Goal: Transaction & Acquisition: Purchase product/service

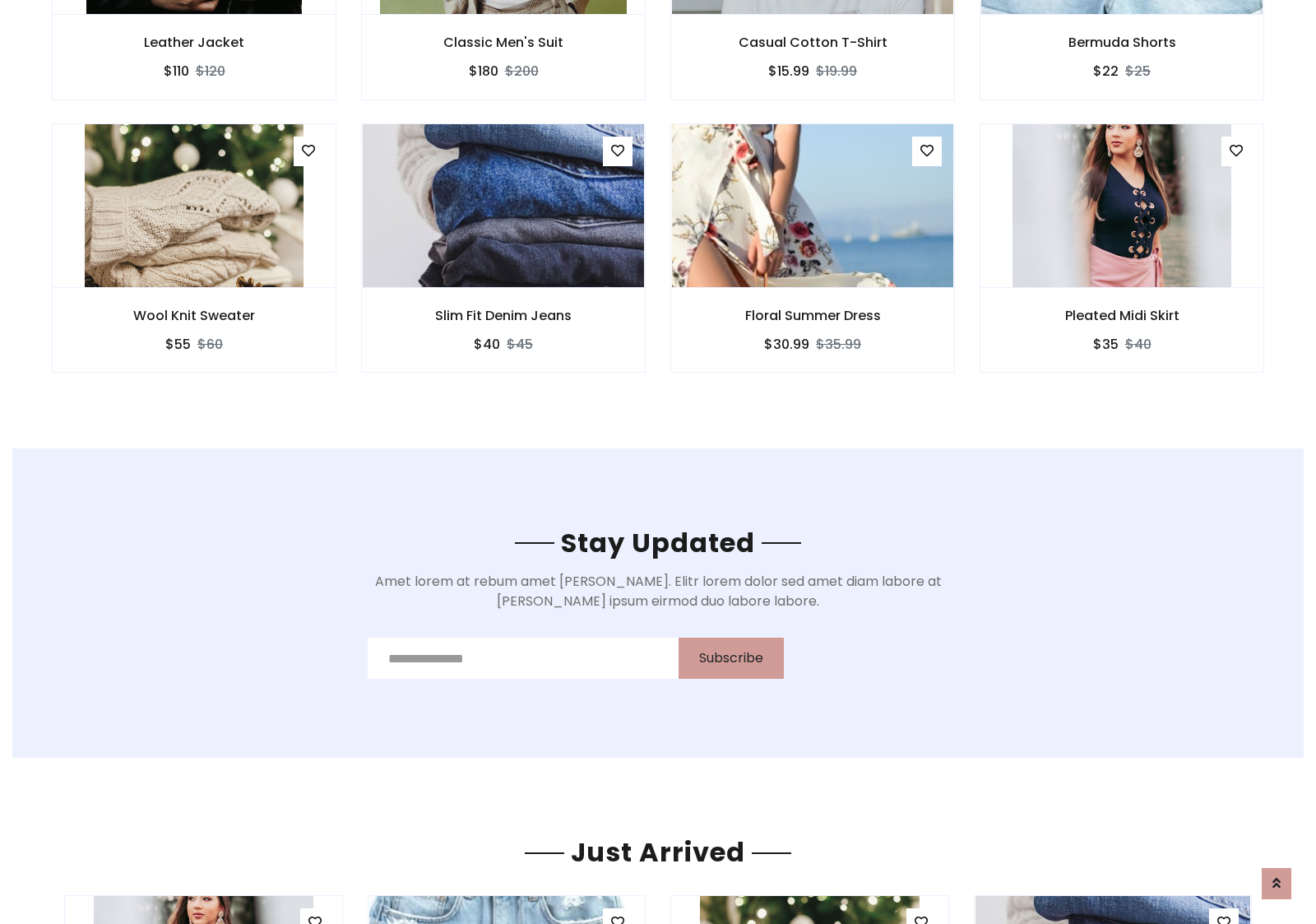
scroll to position [2478, 0]
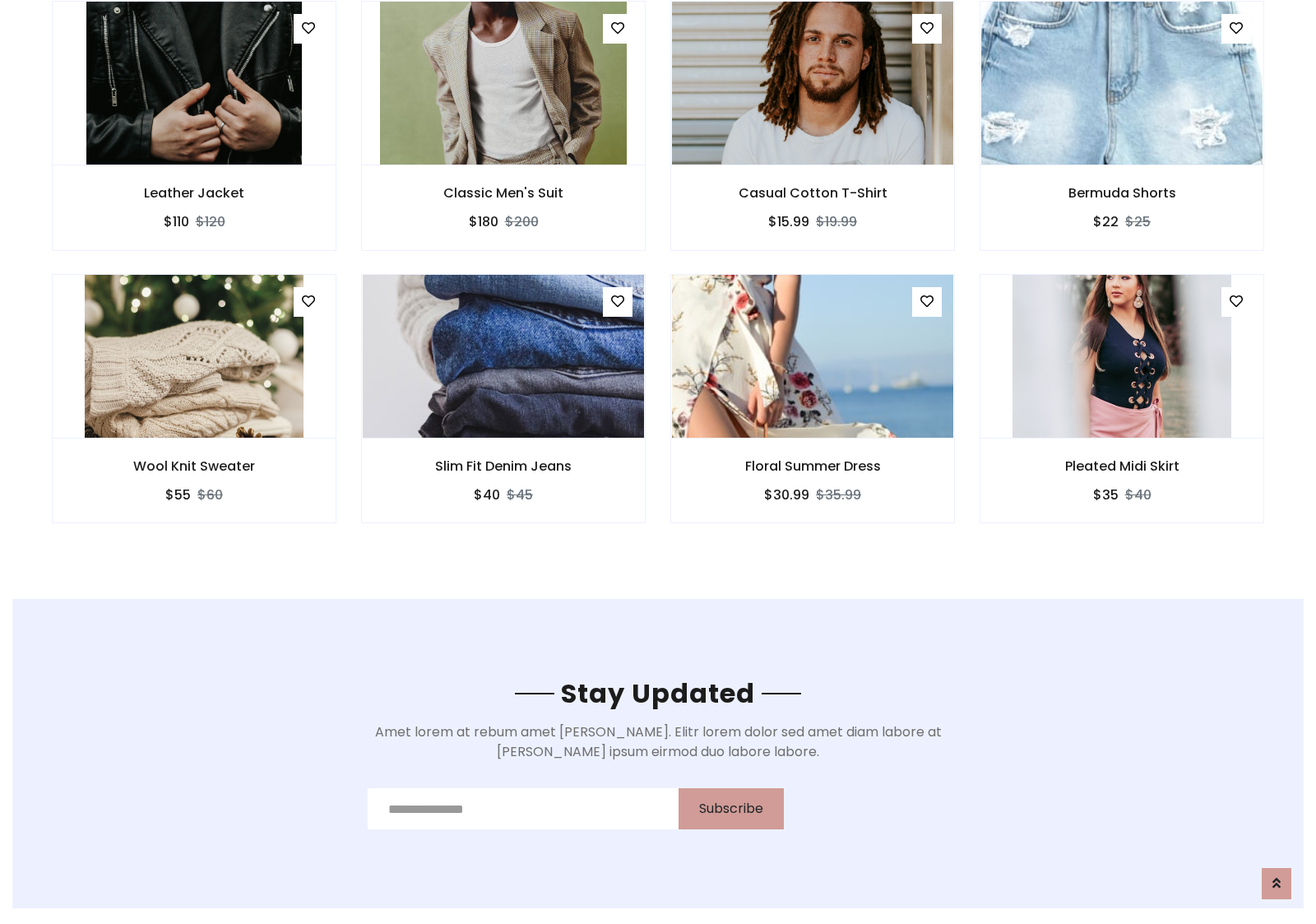
click at [658, 279] on div "Floral Summer Dress $30.99 $35.99" at bounding box center [813, 410] width 310 height 272
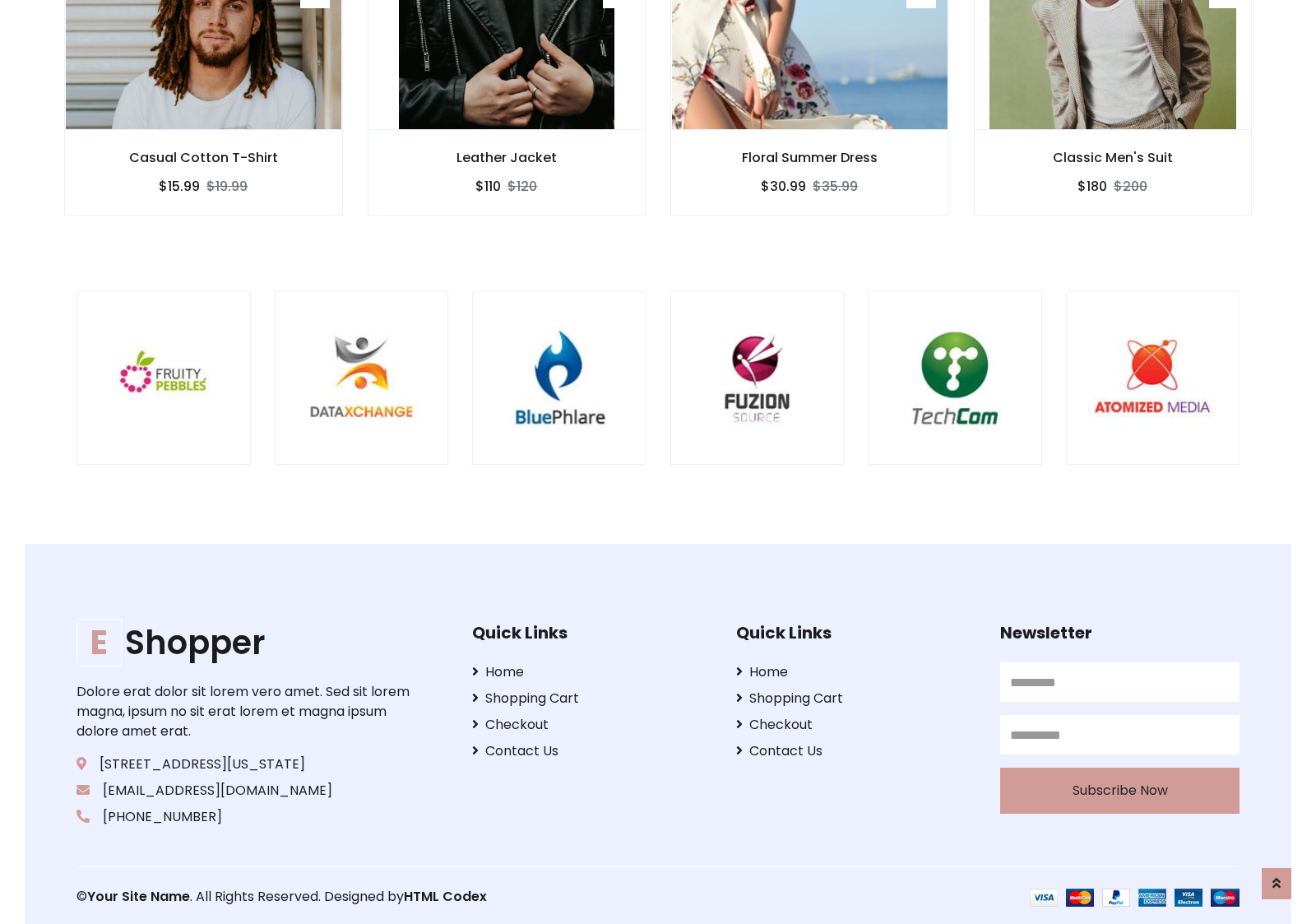
scroll to position [3133, 0]
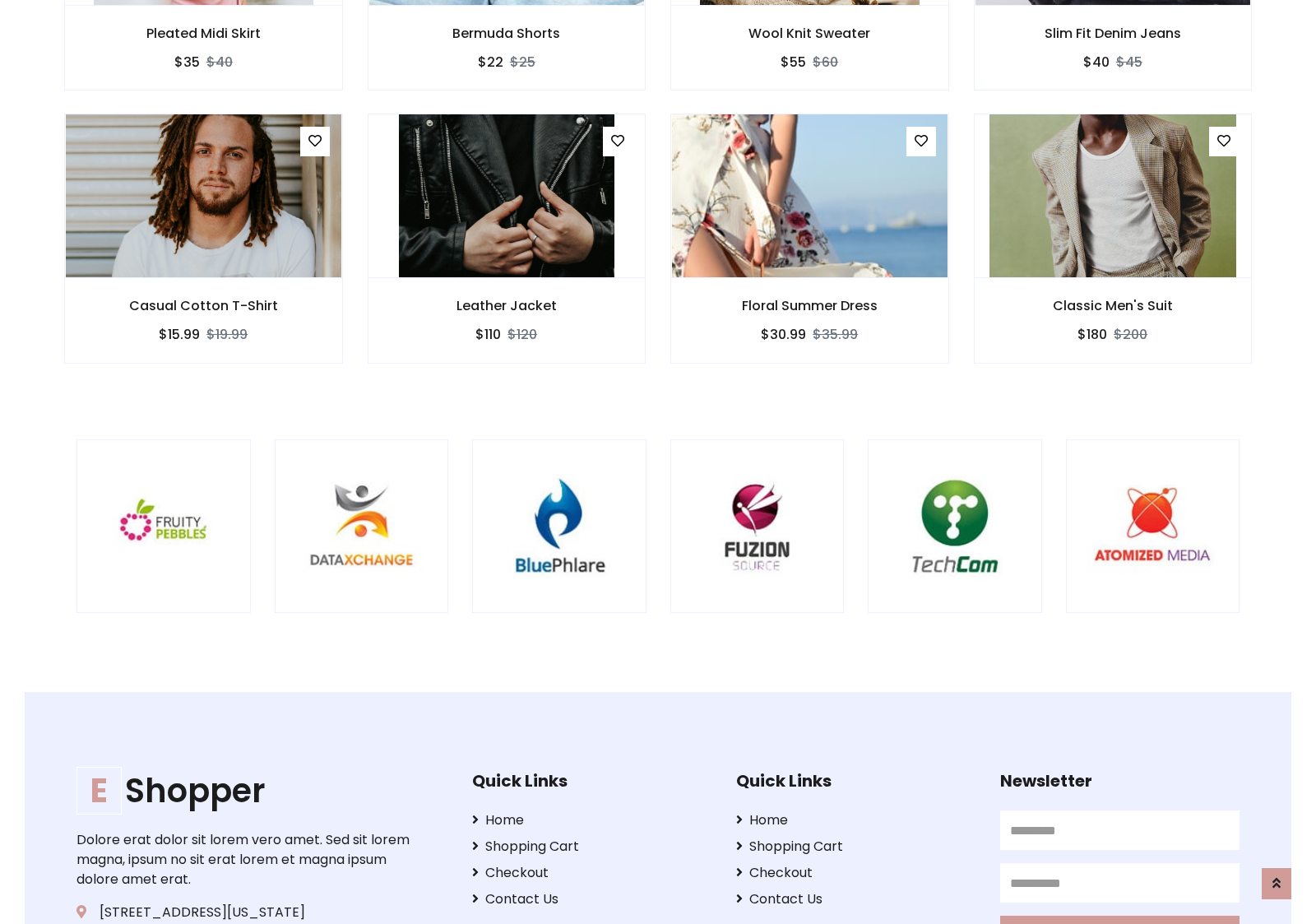
click at [658, 462] on div at bounding box center [867, 526] width 3956 height 174
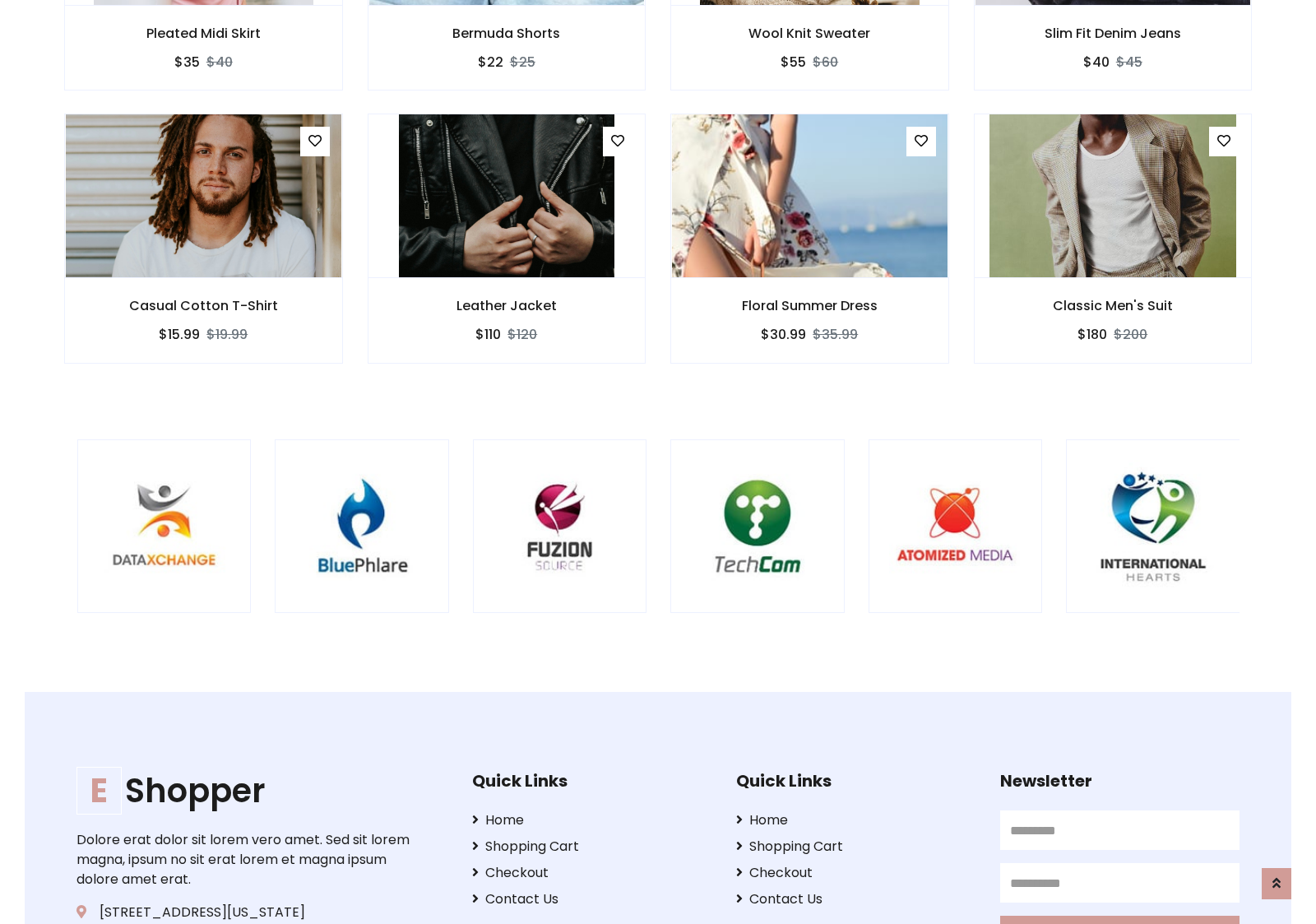
click at [658, 462] on div at bounding box center [670, 526] width 3956 height 174
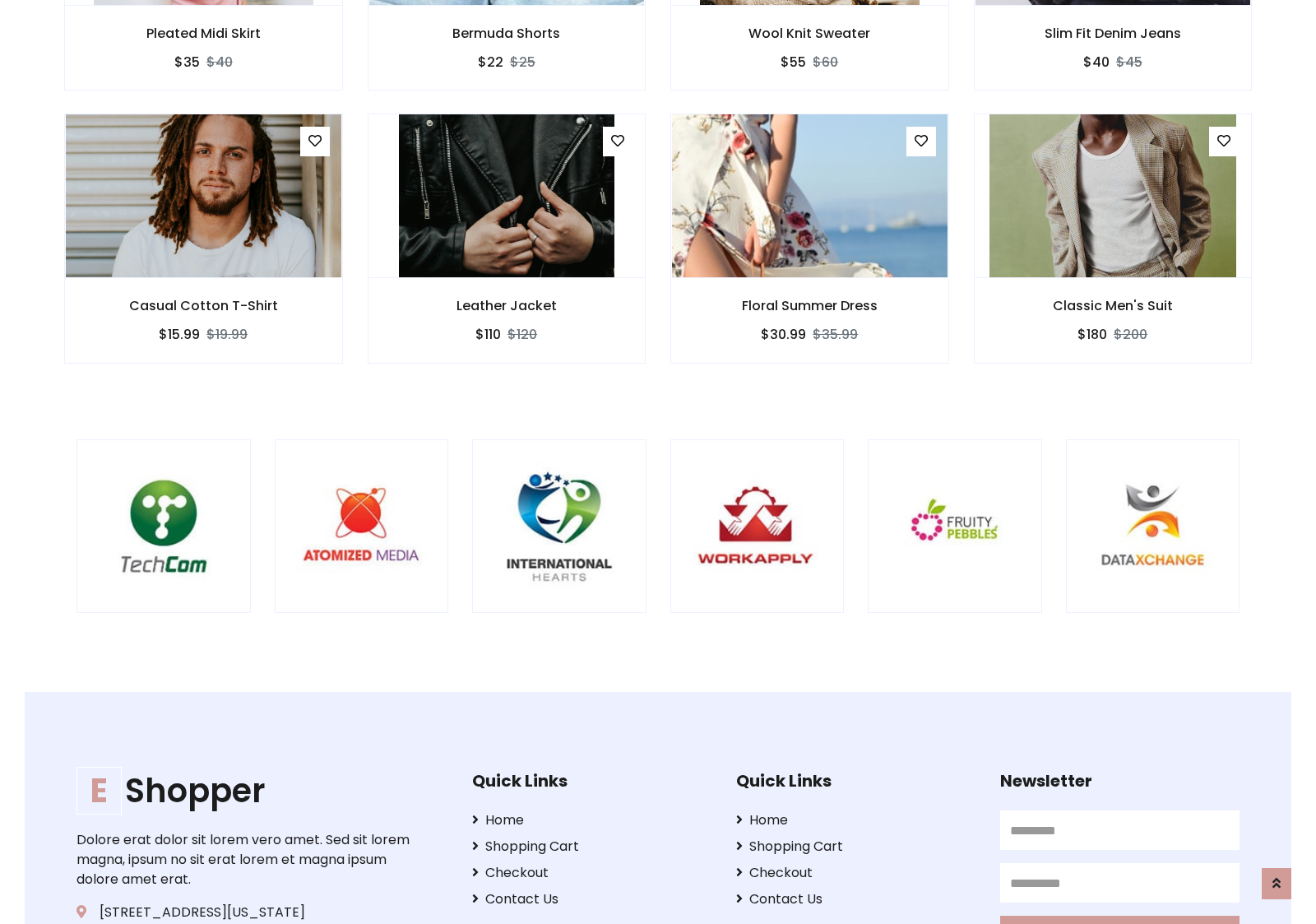
scroll to position [0, 0]
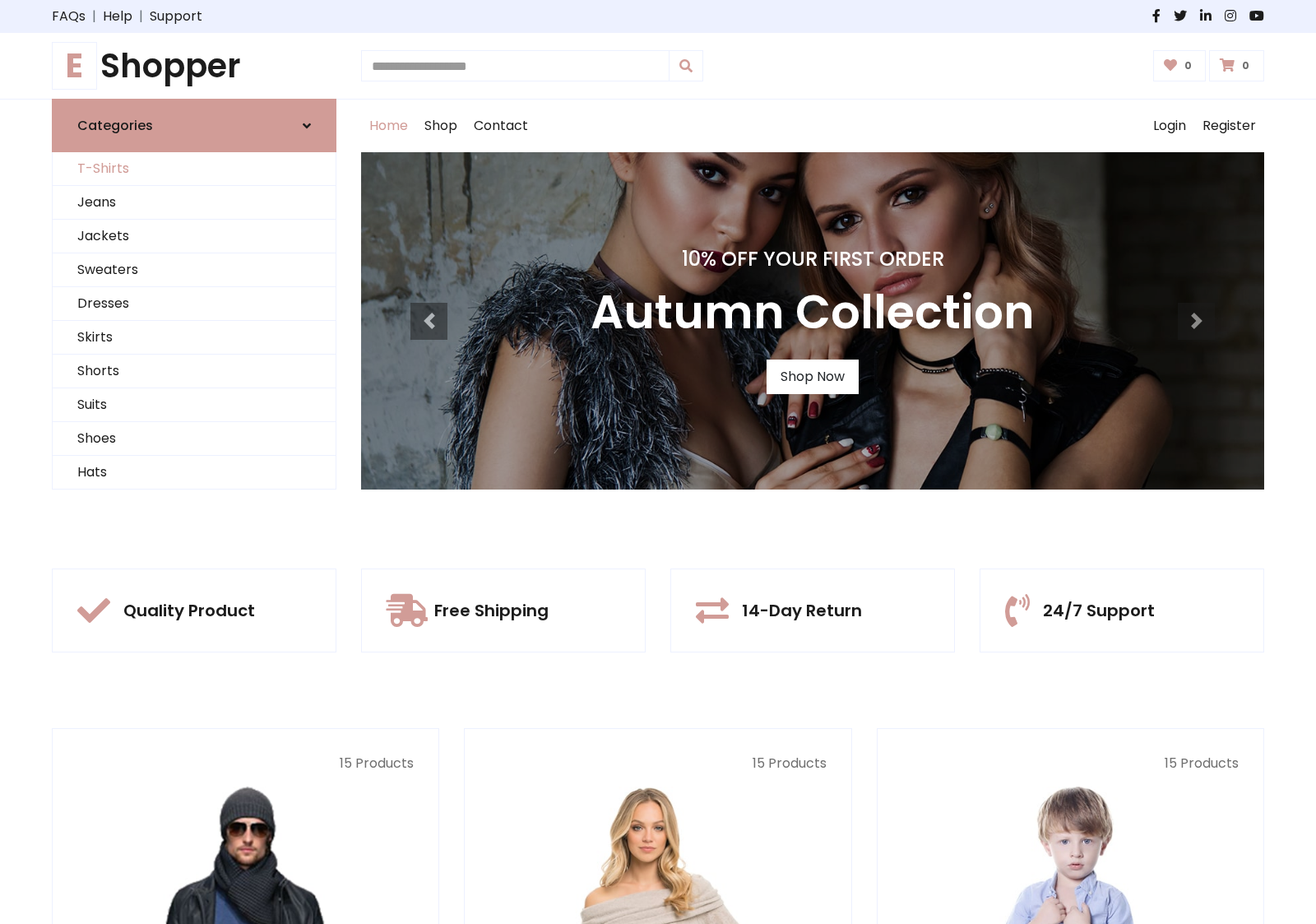
click at [194, 169] on link "T-Shirts" at bounding box center [194, 169] width 283 height 33
click at [194, 66] on h1 "E Shopper" at bounding box center [194, 65] width 285 height 39
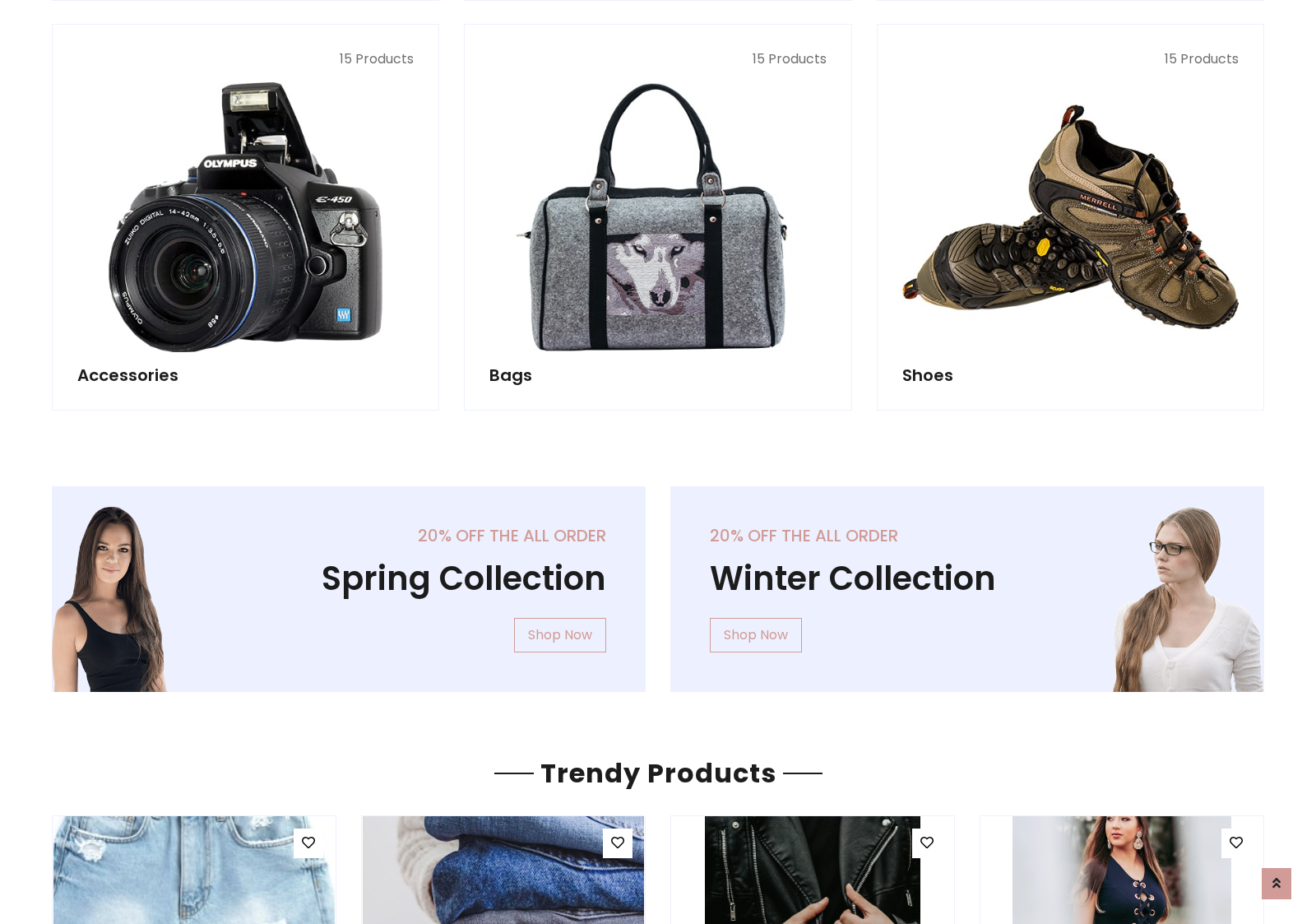
scroll to position [1598, 0]
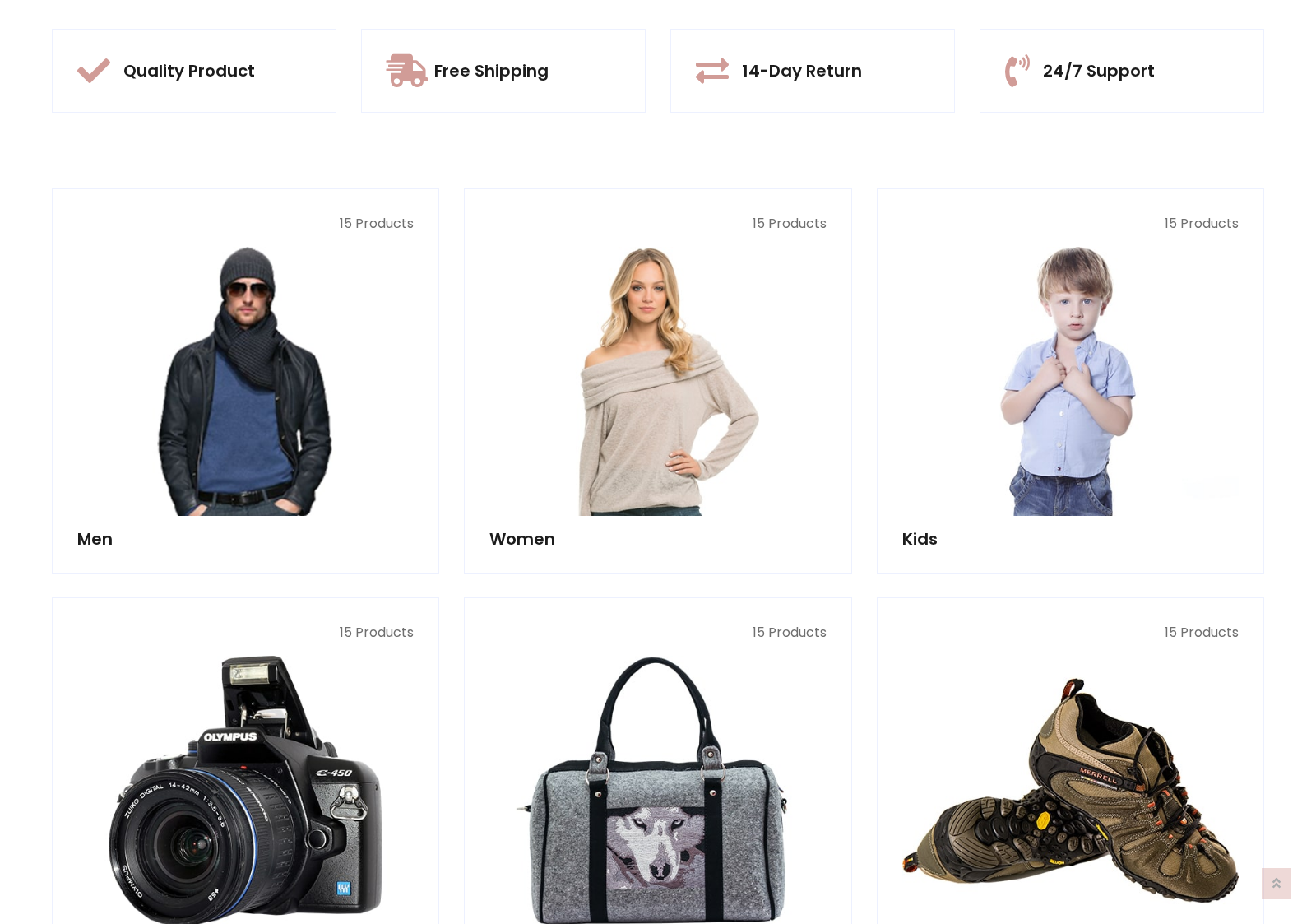
scroll to position [540, 0]
